Goal: Navigation & Orientation: Find specific page/section

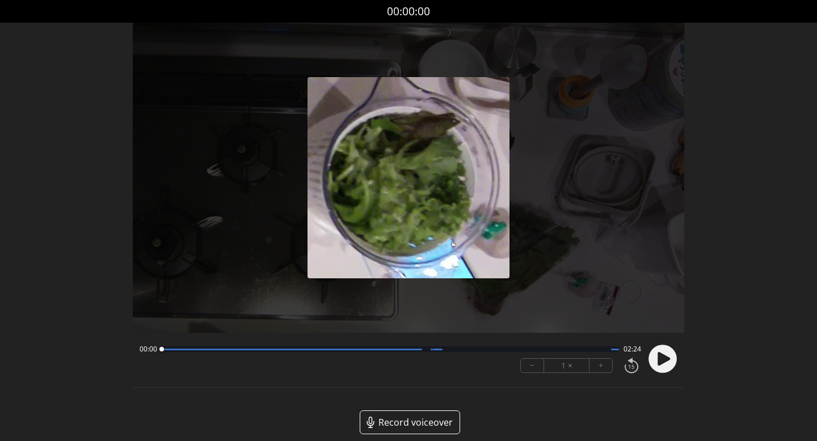
click at [661, 357] on icon at bounding box center [663, 359] width 12 height 14
click at [229, 350] on div at bounding box center [292, 350] width 260 height 2
click at [297, 349] on div at bounding box center [292, 350] width 260 height 2
click at [437, 350] on div at bounding box center [391, 349] width 458 height 6
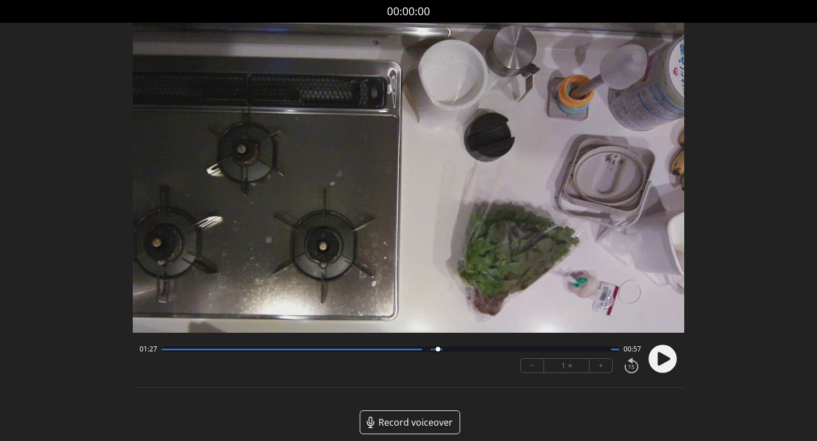
click at [463, 352] on div "01:27 00:57" at bounding box center [390, 349] width 502 height 9
click at [483, 347] on div at bounding box center [391, 349] width 458 height 6
click at [522, 348] on div at bounding box center [391, 349] width 458 height 6
click at [670, 358] on circle at bounding box center [662, 359] width 28 height 28
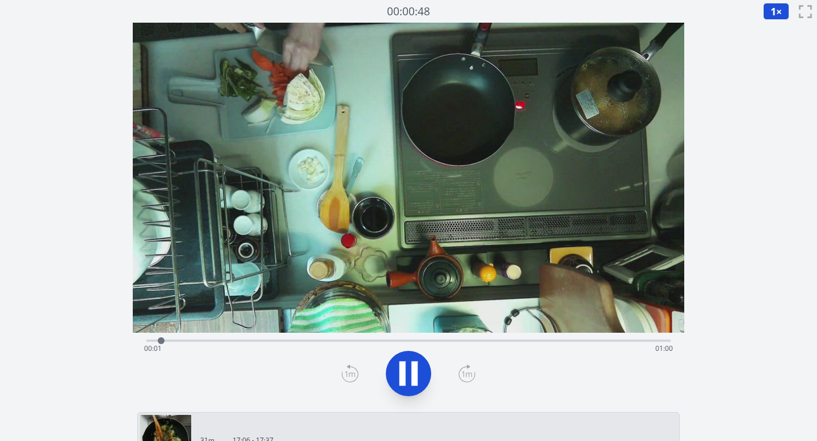
click at [344, 340] on div "Time elapsed: 00:01 Time remaining: 01:00" at bounding box center [408, 349] width 529 height 18
click at [392, 340] on div "Time elapsed: 00:24 Time remaining: 00:38" at bounding box center [408, 349] width 529 height 18
click at [392, 336] on div "Time elapsed: 00:38 Time remaining: 00:24" at bounding box center [408, 340] width 524 height 14
click at [392, 342] on div "Time elapsed: 00:52 Time remaining: 00:10" at bounding box center [408, 349] width 529 height 18
drag, startPoint x: 640, startPoint y: 341, endPoint x: 493, endPoint y: 341, distance: 147.4
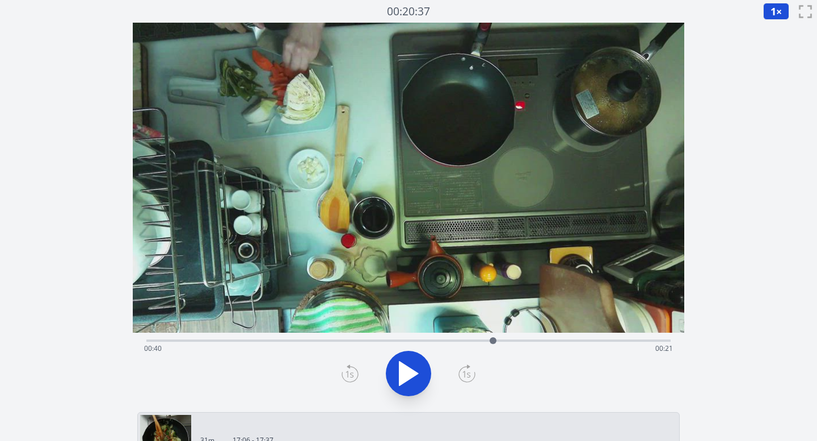
click at [392, 341] on div at bounding box center [492, 340] width 7 height 7
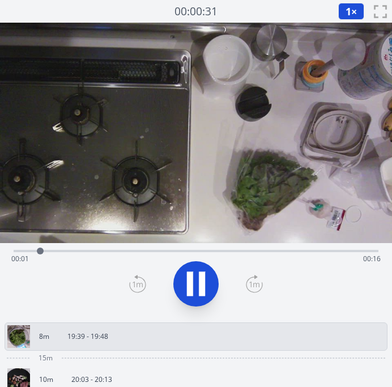
click at [179, 250] on div "Time elapsed: 00:01 Time remaining: 00:16" at bounding box center [196, 259] width 370 height 18
click at [240, 249] on div "Time elapsed: 00:08 Time remaining: 00:09" at bounding box center [196, 250] width 365 height 14
click at [280, 251] on div "Time elapsed: 00:11 Time remaining: 00:06" at bounding box center [196, 259] width 370 height 18
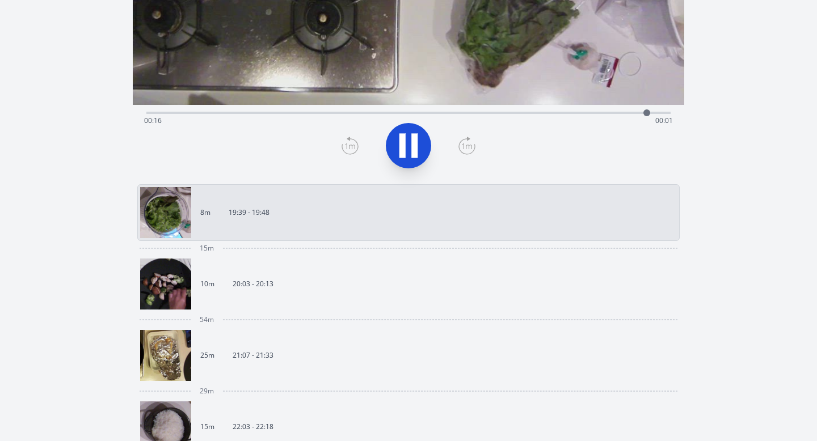
scroll to position [295, 0]
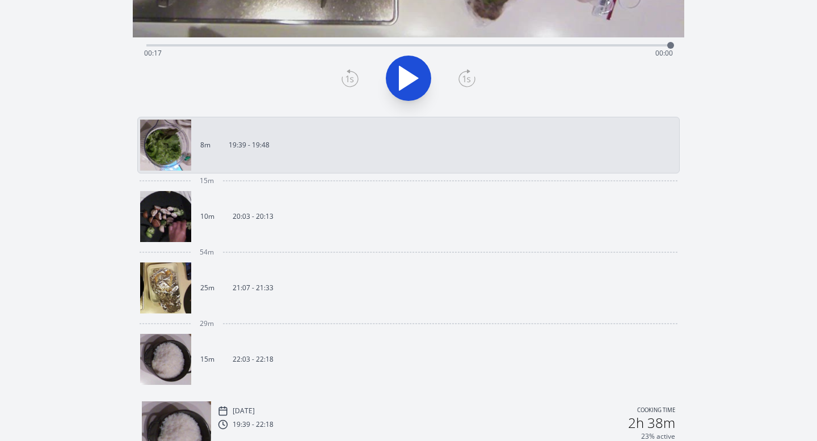
click at [170, 222] on img at bounding box center [165, 216] width 51 height 51
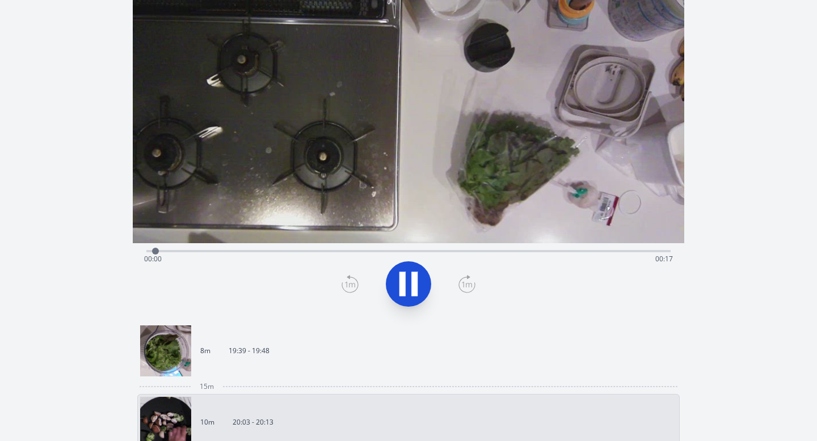
scroll to position [31, 0]
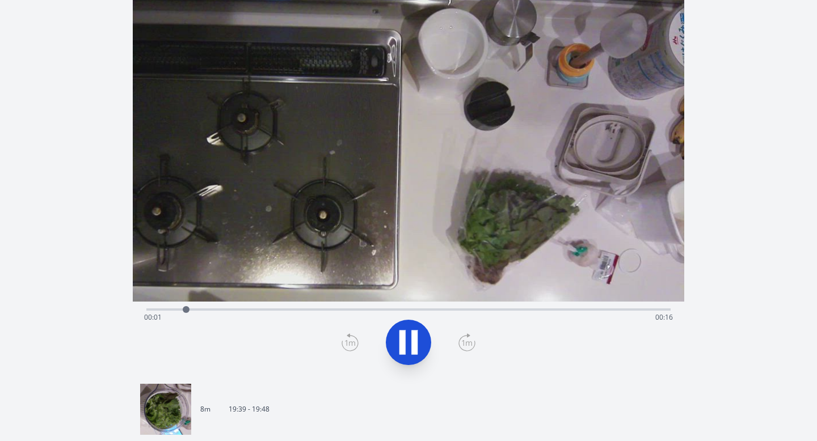
click at [255, 312] on div "Time elapsed: 00:01 Time remaining: 00:16" at bounding box center [408, 317] width 529 height 18
click at [392, 308] on div "Time elapsed: 00:04 Time remaining: 00:13" at bounding box center [408, 317] width 529 height 18
click at [392, 308] on div "Time elapsed: 00:09 Time remaining: 00:08" at bounding box center [408, 317] width 529 height 18
click at [392, 303] on div "Time elapsed: 00:12 Time remaining: 00:05" at bounding box center [408, 309] width 524 height 14
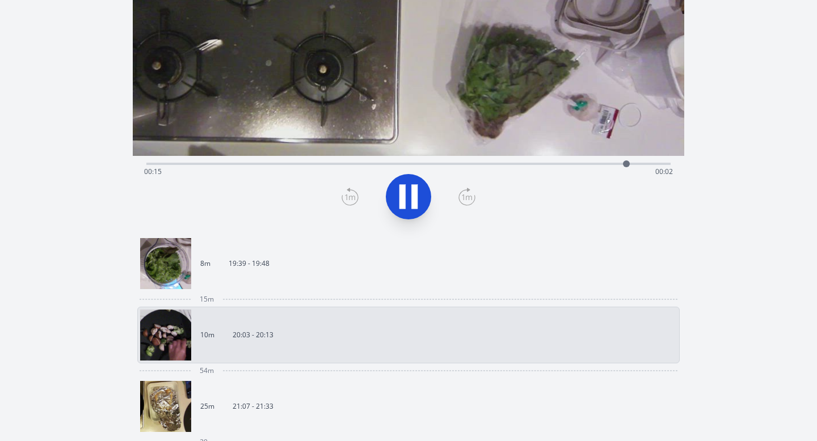
scroll to position [209, 0]
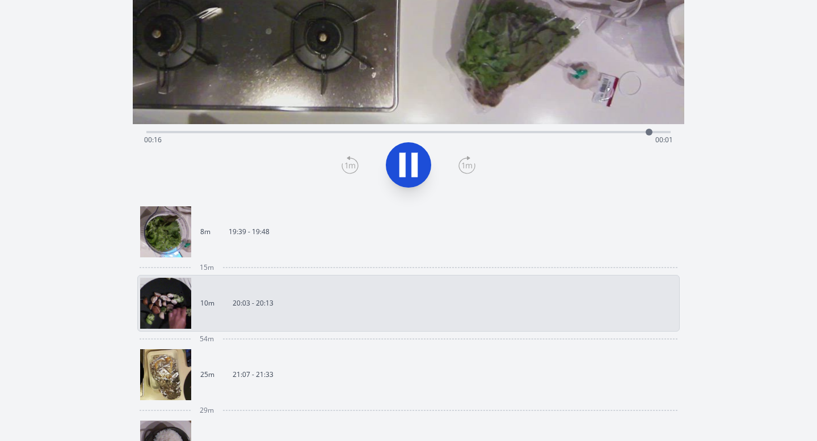
click at [175, 371] on img at bounding box center [165, 374] width 51 height 51
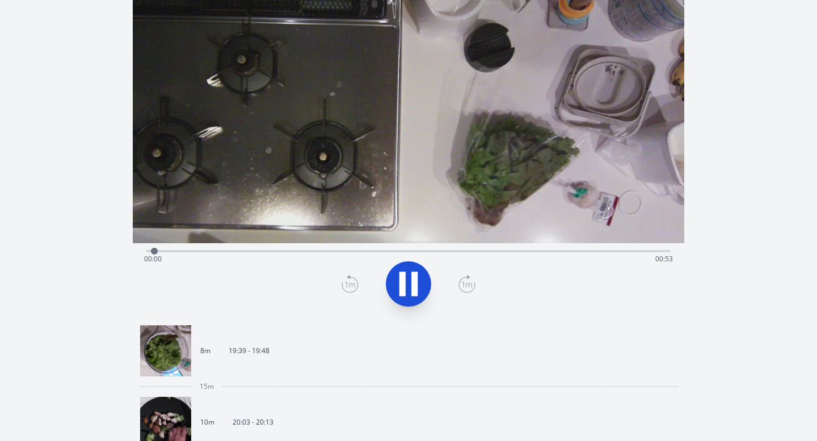
scroll to position [82, 0]
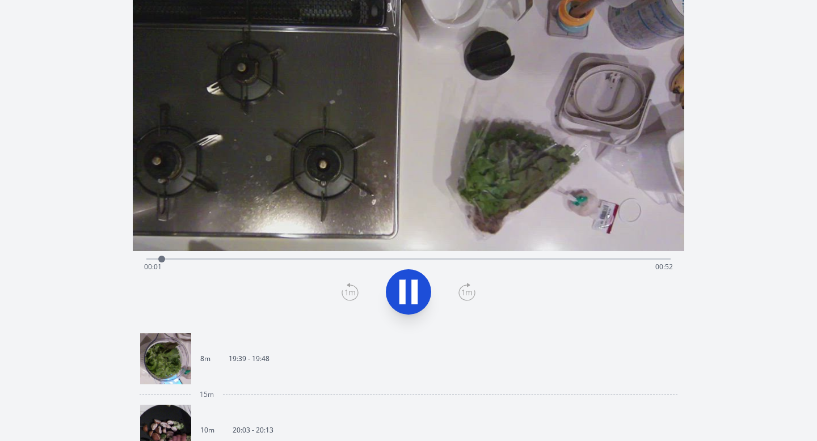
click at [240, 259] on div "Time elapsed: 00:01 Time remaining: 00:52" at bounding box center [408, 267] width 529 height 18
click at [339, 251] on div "Time elapsed: 00:10 Time remaining: 00:44" at bounding box center [408, 258] width 524 height 14
click at [392, 254] on div "Time elapsed: 00:20 Time remaining: 00:34" at bounding box center [408, 258] width 524 height 14
click at [392, 253] on div "Time elapsed: 00:28 Time remaining: 00:25" at bounding box center [408, 258] width 524 height 14
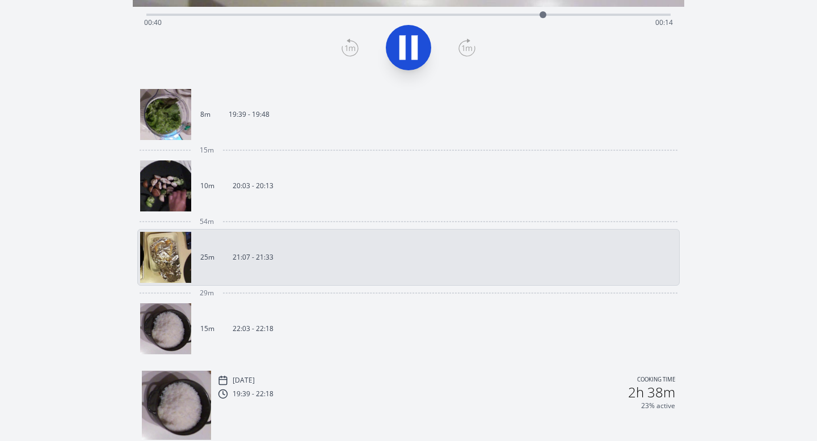
scroll to position [347, 0]
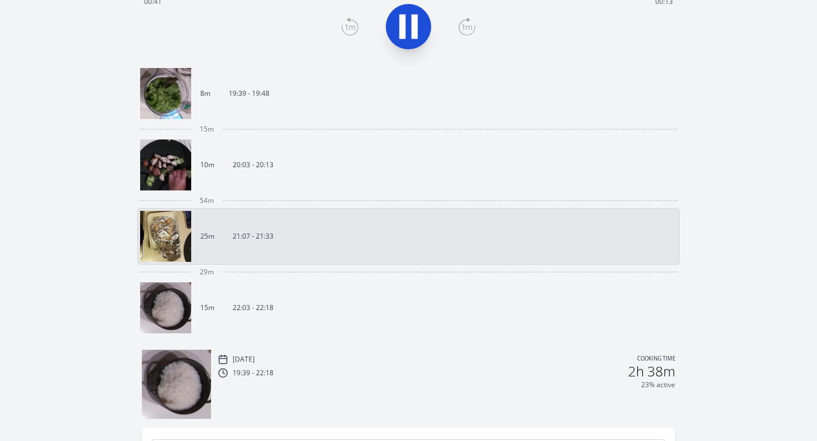
click at [183, 299] on img at bounding box center [165, 307] width 51 height 51
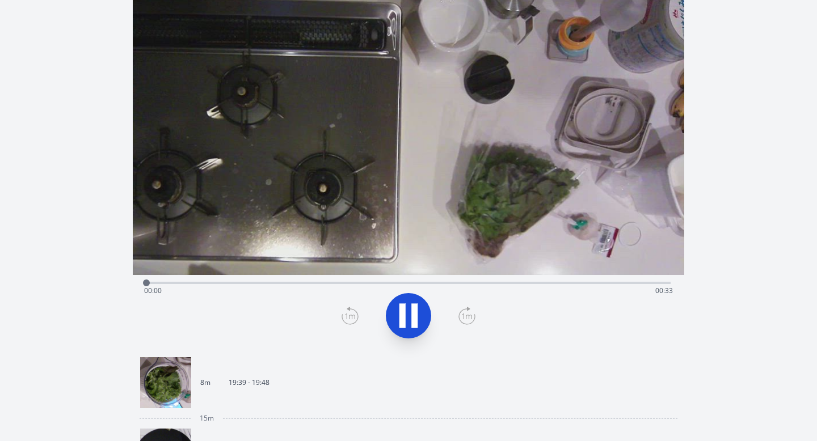
scroll to position [5, 0]
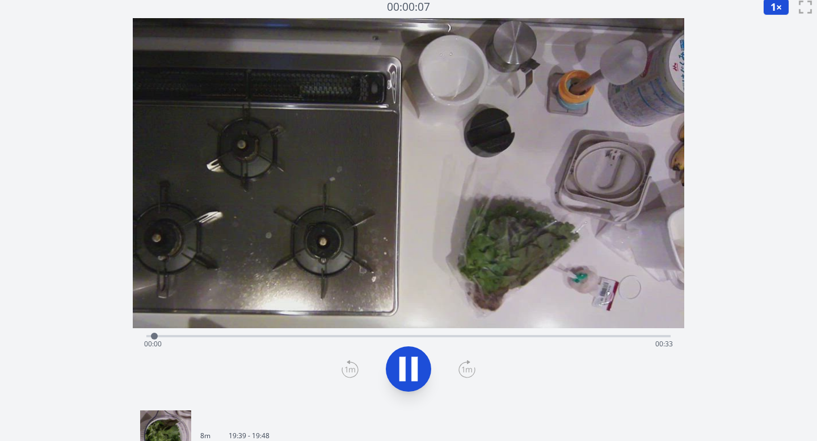
click at [299, 335] on div "Time elapsed: 00:00 Time remaining: 00:33" at bounding box center [408, 344] width 529 height 18
click at [392, 336] on div "Time elapsed: 00:10 Time remaining: 00:23" at bounding box center [408, 344] width 529 height 18
click at [392, 336] on div "Time elapsed: 00:22 Time remaining: 00:10" at bounding box center [408, 344] width 529 height 18
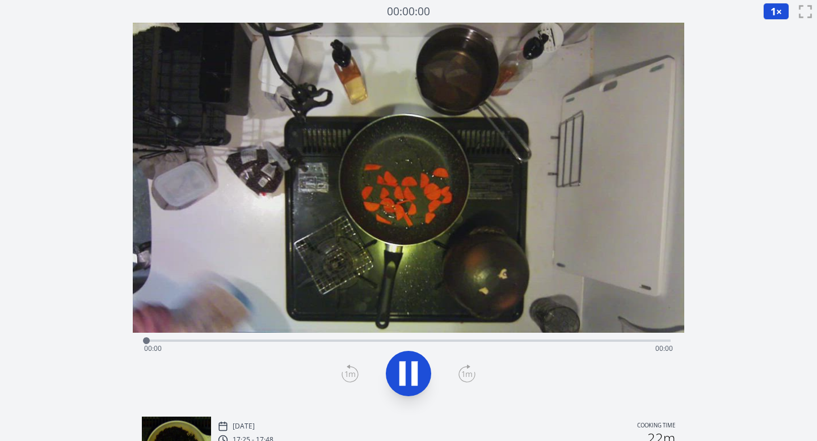
click at [373, 340] on div "Time elapsed: 00:00 Time remaining: 00:00" at bounding box center [408, 349] width 529 height 18
click at [285, 340] on div "Time elapsed: 00:00 Time remaining: 00:42" at bounding box center [408, 349] width 529 height 18
click at [455, 340] on div "Time elapsed: 00:11 Time remaining: 00:31" at bounding box center [408, 349] width 529 height 18
click at [544, 342] on div "Time elapsed: 00:25 Time remaining: 00:17" at bounding box center [408, 349] width 529 height 18
click at [603, 338] on div "Time elapsed: 00:32 Time remaining: 00:10" at bounding box center [408, 340] width 524 height 14
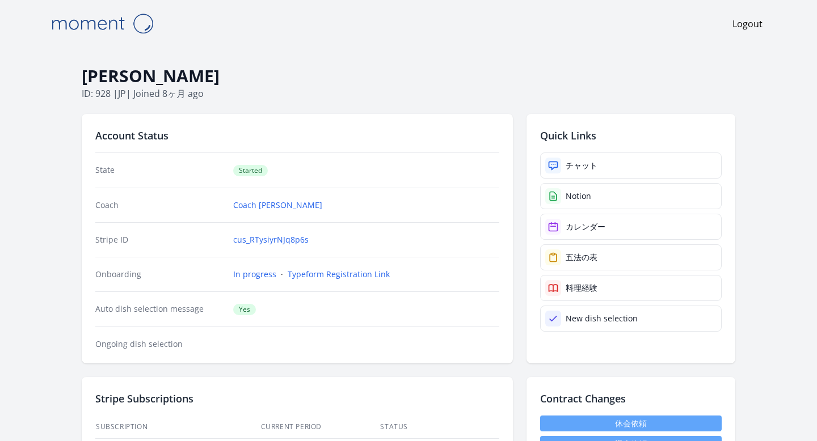
scroll to position [820, 0]
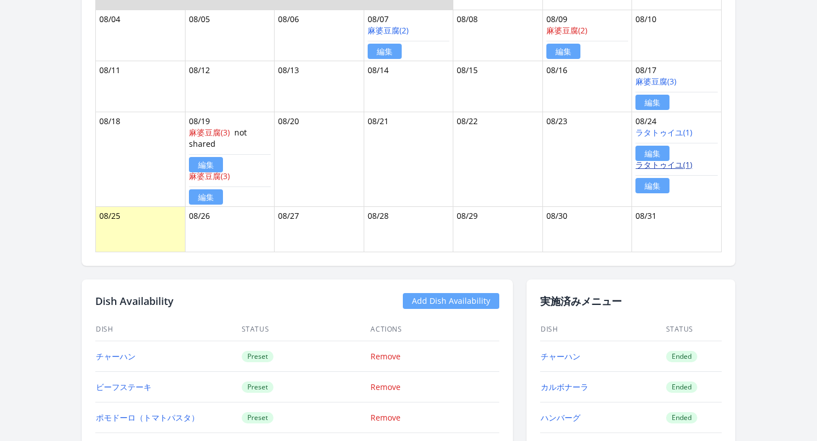
click at [675, 162] on link "ラタトゥイユ(1)" at bounding box center [663, 164] width 57 height 11
click at [648, 183] on link "編集" at bounding box center [652, 185] width 34 height 15
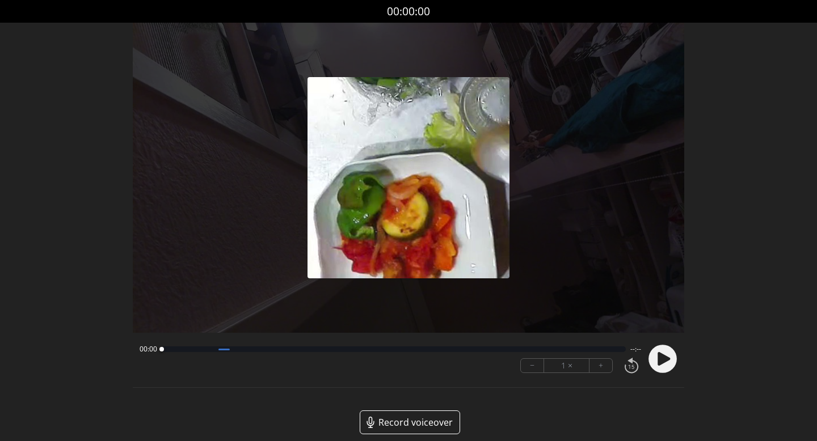
click at [658, 354] on icon at bounding box center [663, 359] width 12 height 14
click at [280, 348] on div at bounding box center [391, 349] width 458 height 6
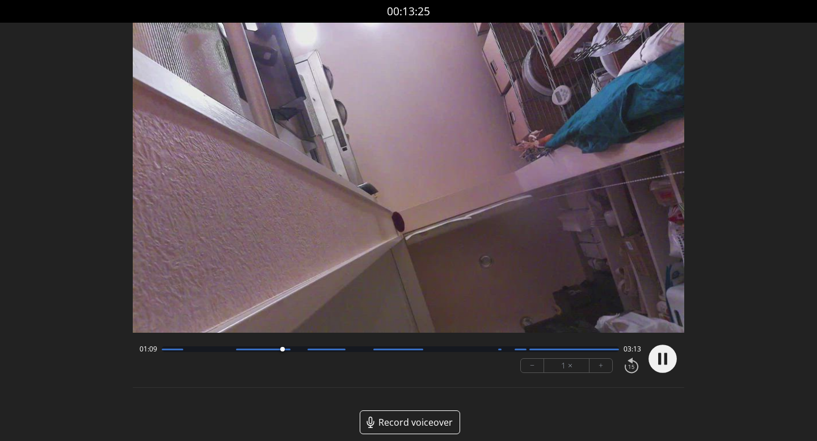
click at [661, 359] on icon at bounding box center [659, 359] width 3 height 12
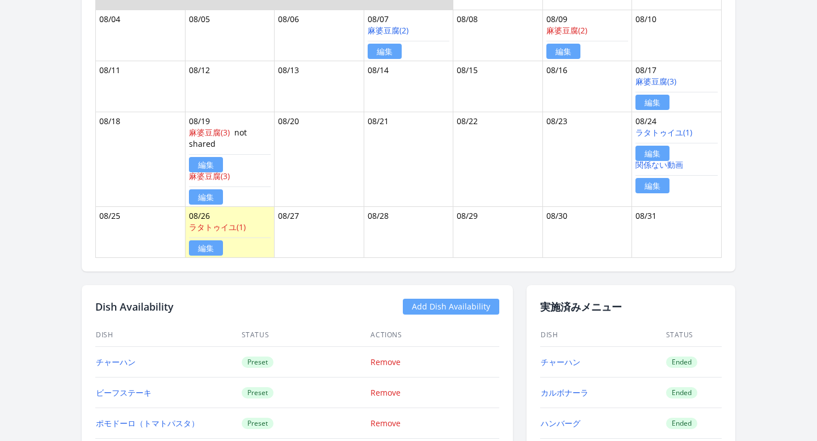
scroll to position [820, 0]
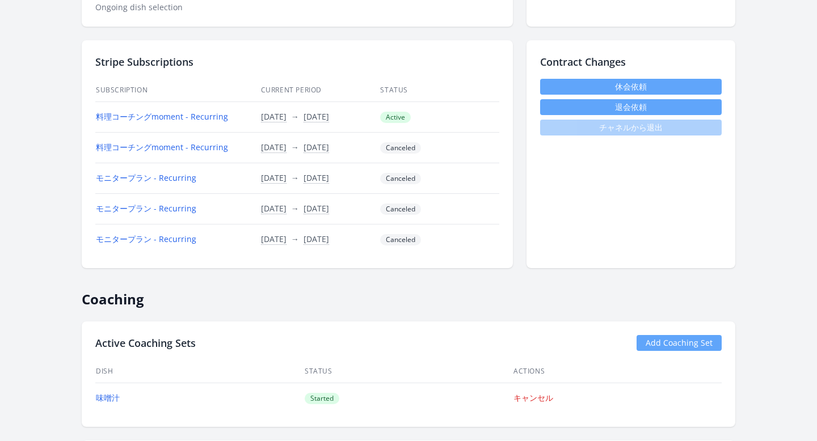
scroll to position [346, 0]
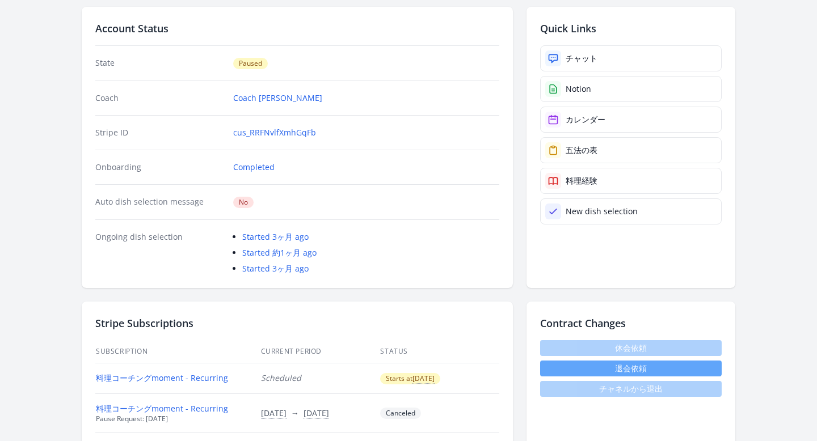
scroll to position [107, 0]
click at [560, 65] on link "チャット" at bounding box center [630, 59] width 181 height 26
click at [568, 58] on div "チャット" at bounding box center [581, 58] width 32 height 11
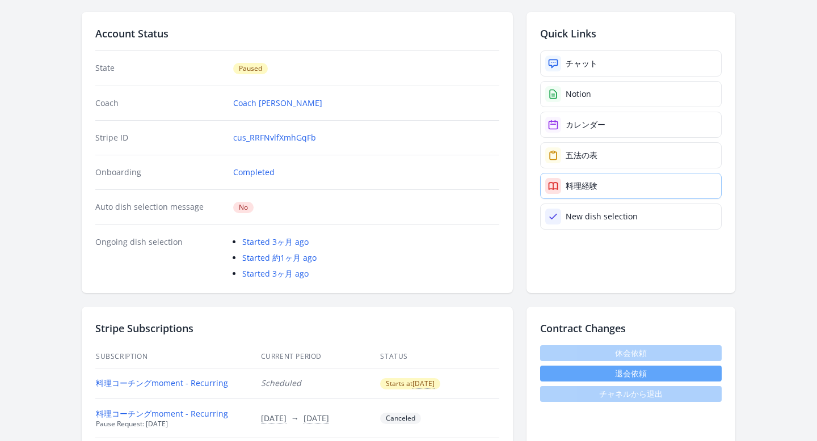
scroll to position [101, 0]
click at [564, 347] on span "休会依頼" at bounding box center [630, 354] width 181 height 16
